Goal: Book appointment/travel/reservation

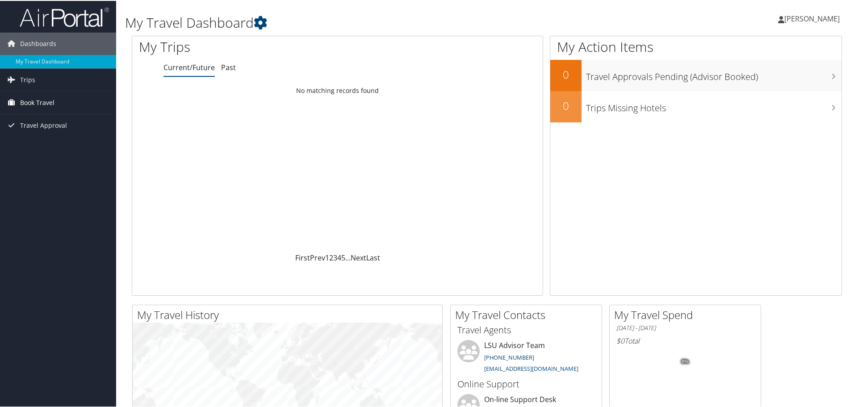
click at [75, 103] on link "Book Travel" at bounding box center [58, 102] width 116 height 22
click at [77, 118] on link "Approval Request (Beta)" at bounding box center [58, 119] width 116 height 13
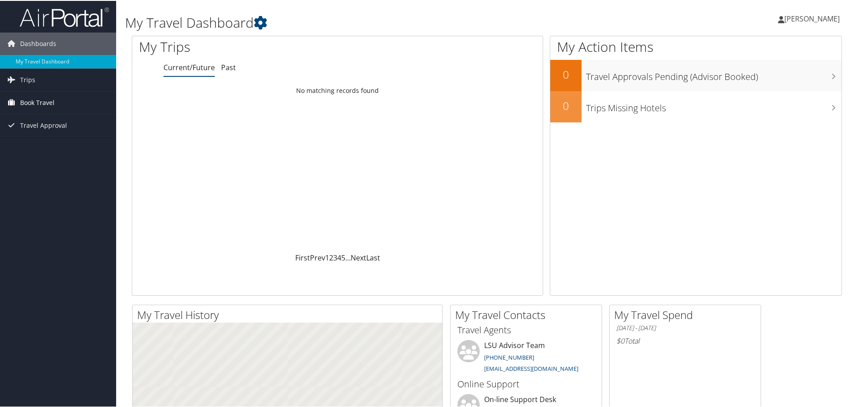
click at [88, 105] on link "Book Travel" at bounding box center [58, 102] width 116 height 22
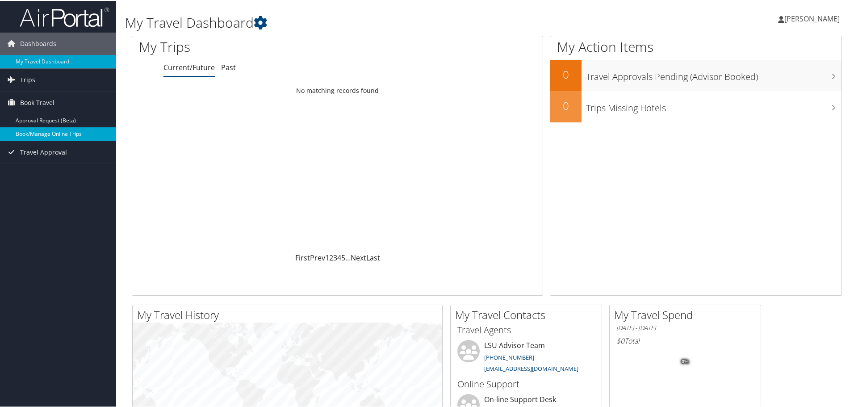
click at [91, 135] on link "Book/Manage Online Trips" at bounding box center [58, 132] width 116 height 13
